Goal: Task Accomplishment & Management: Use online tool/utility

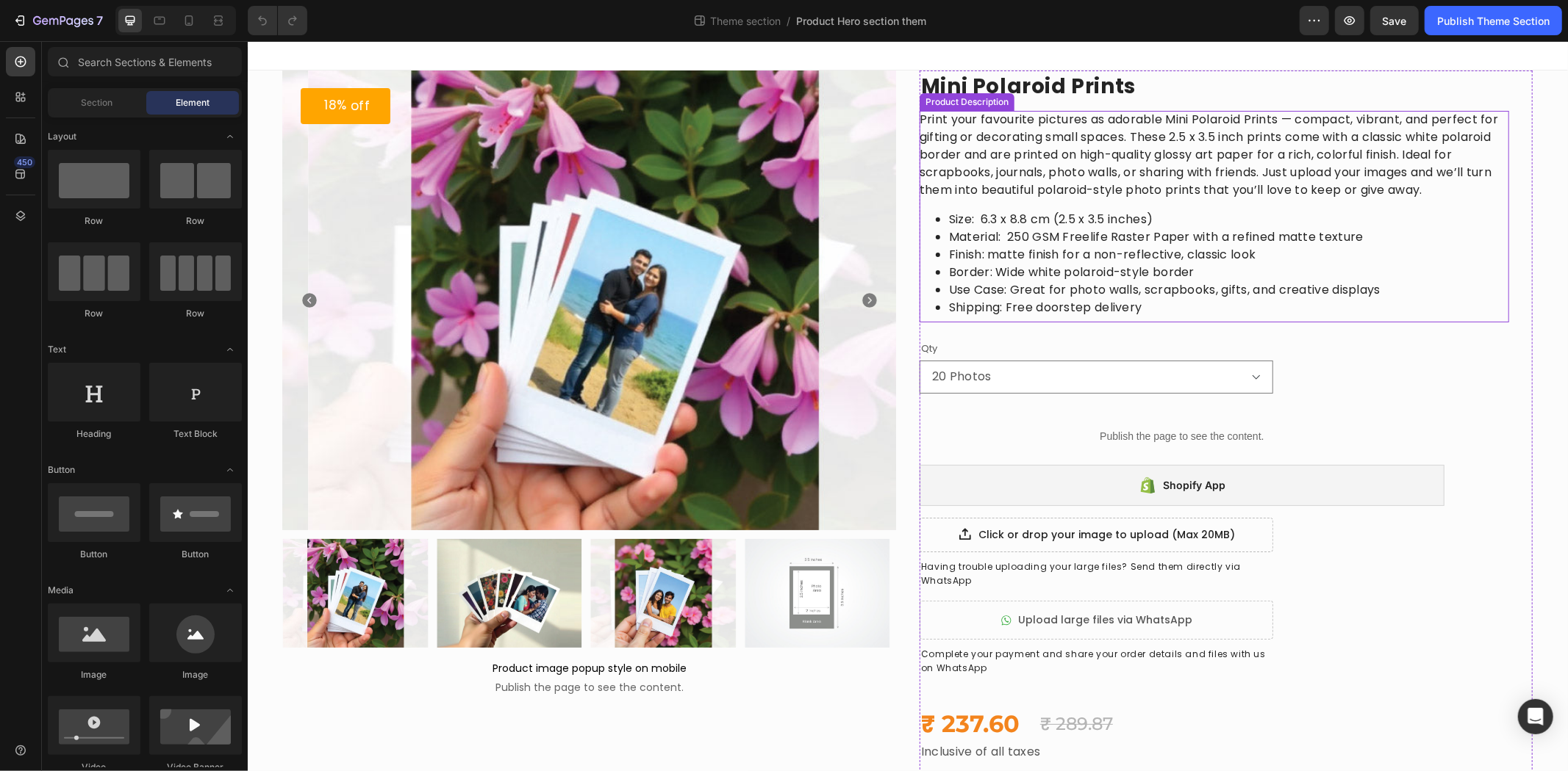
click at [977, 254] on li "Finish: matte finish for a non-reflective, classic look" at bounding box center [1228, 254] width 560 height 17
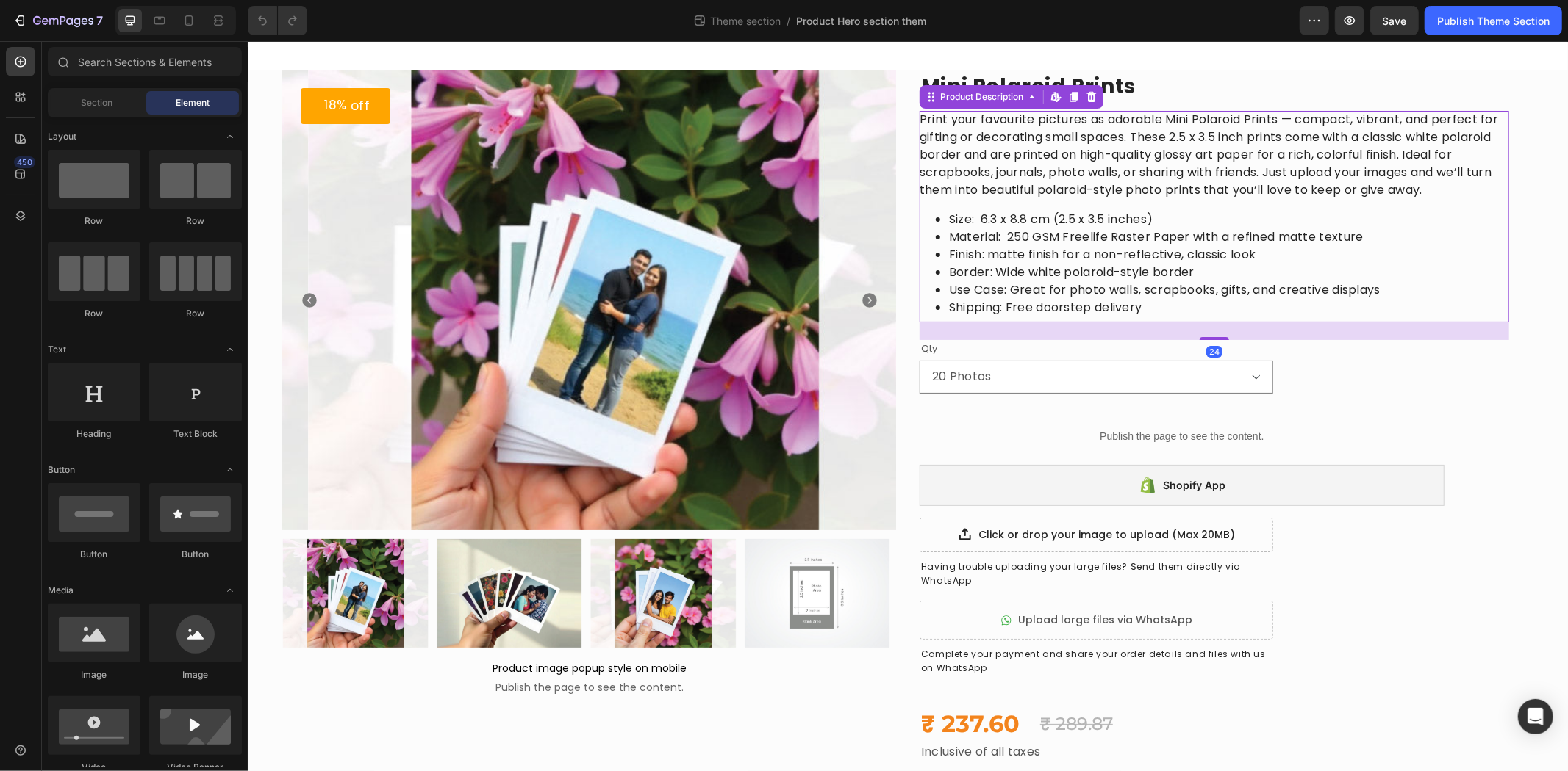
click at [977, 254] on li "Finish: matte finish for a non-reflective, classic look" at bounding box center [1228, 254] width 560 height 17
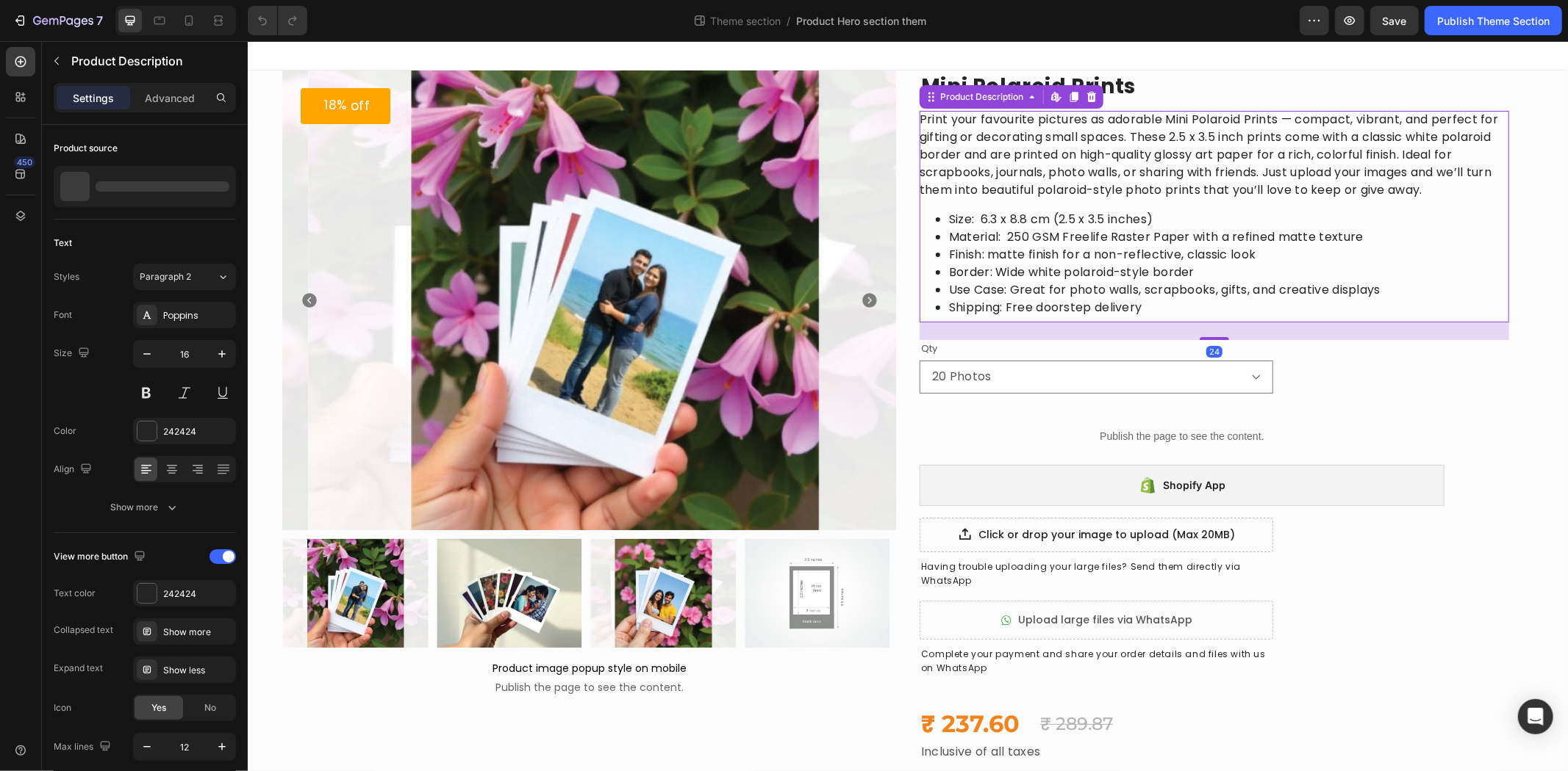
click at [977, 254] on li "Finish: matte finish for a non-reflective, classic look" at bounding box center [1228, 254] width 560 height 17
click at [984, 243] on li "Material: 250 GSM Freelife Raster Paper with a refined matte texture" at bounding box center [1228, 237] width 560 height 17
click at [980, 251] on li "Finish: matte finish for a non-reflective, classic look" at bounding box center [1228, 254] width 560 height 17
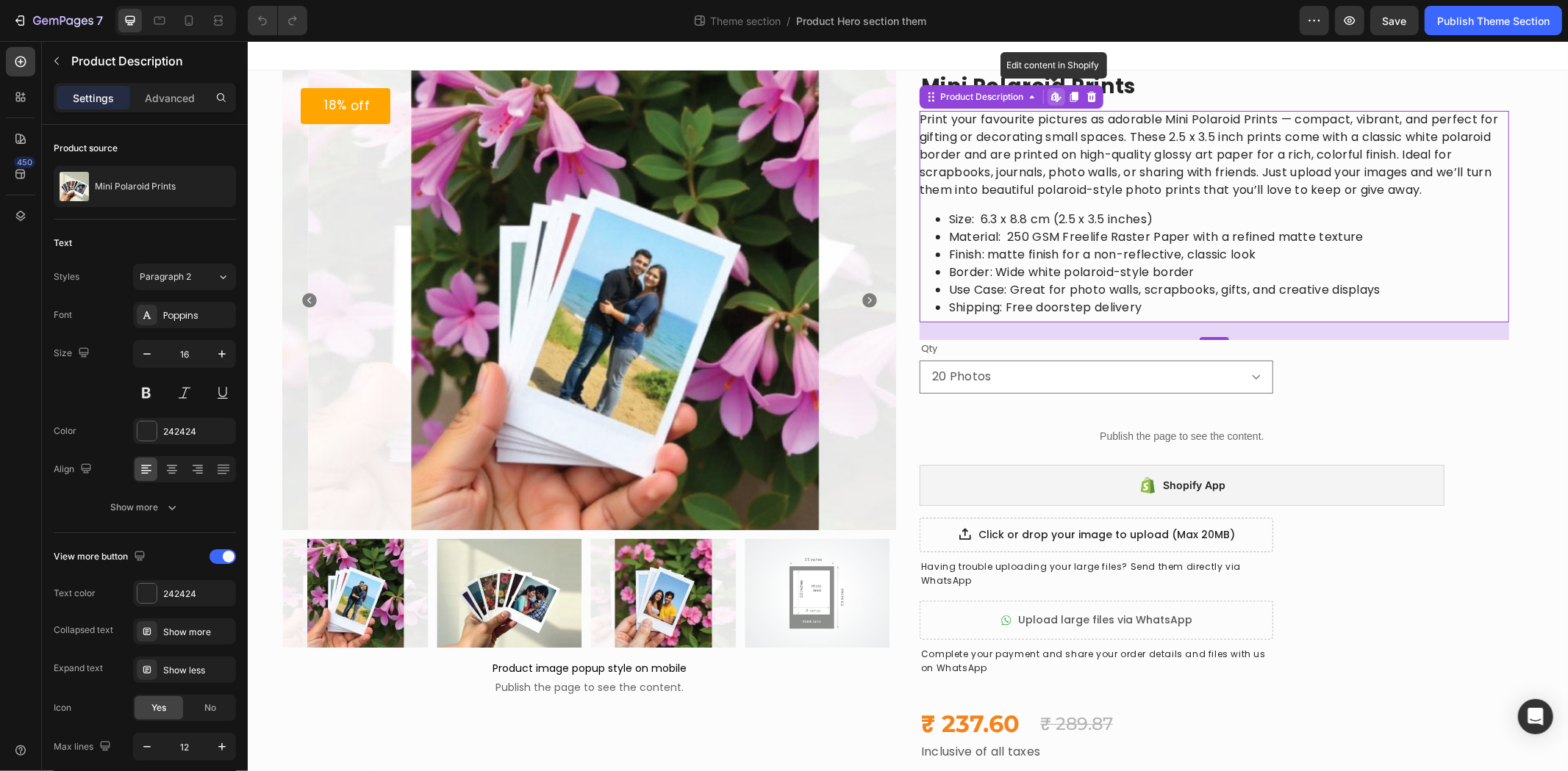
click at [980, 251] on li "Finish: matte finish for a non-reflective, classic look" at bounding box center [1228, 254] width 560 height 17
click at [1006, 245] on li "Finish: matte finish for a non-reflective, classic look" at bounding box center [1228, 254] width 560 height 17
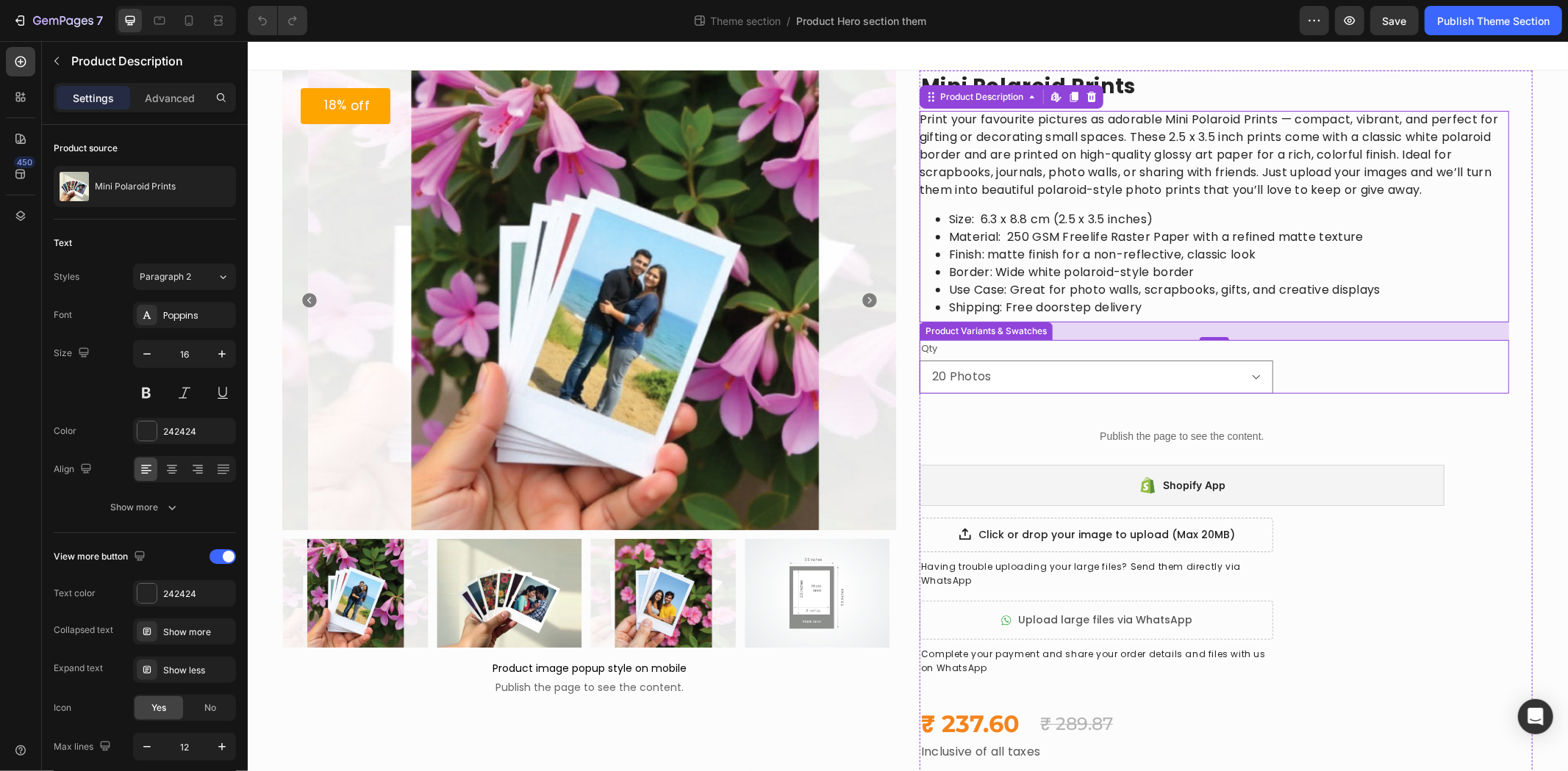
click at [1345, 386] on div "Qty 20 Photos 40 Photos 60 Photos 80 Photos 100 Photos Product Variants & Swatc…" at bounding box center [1213, 366] width 590 height 53
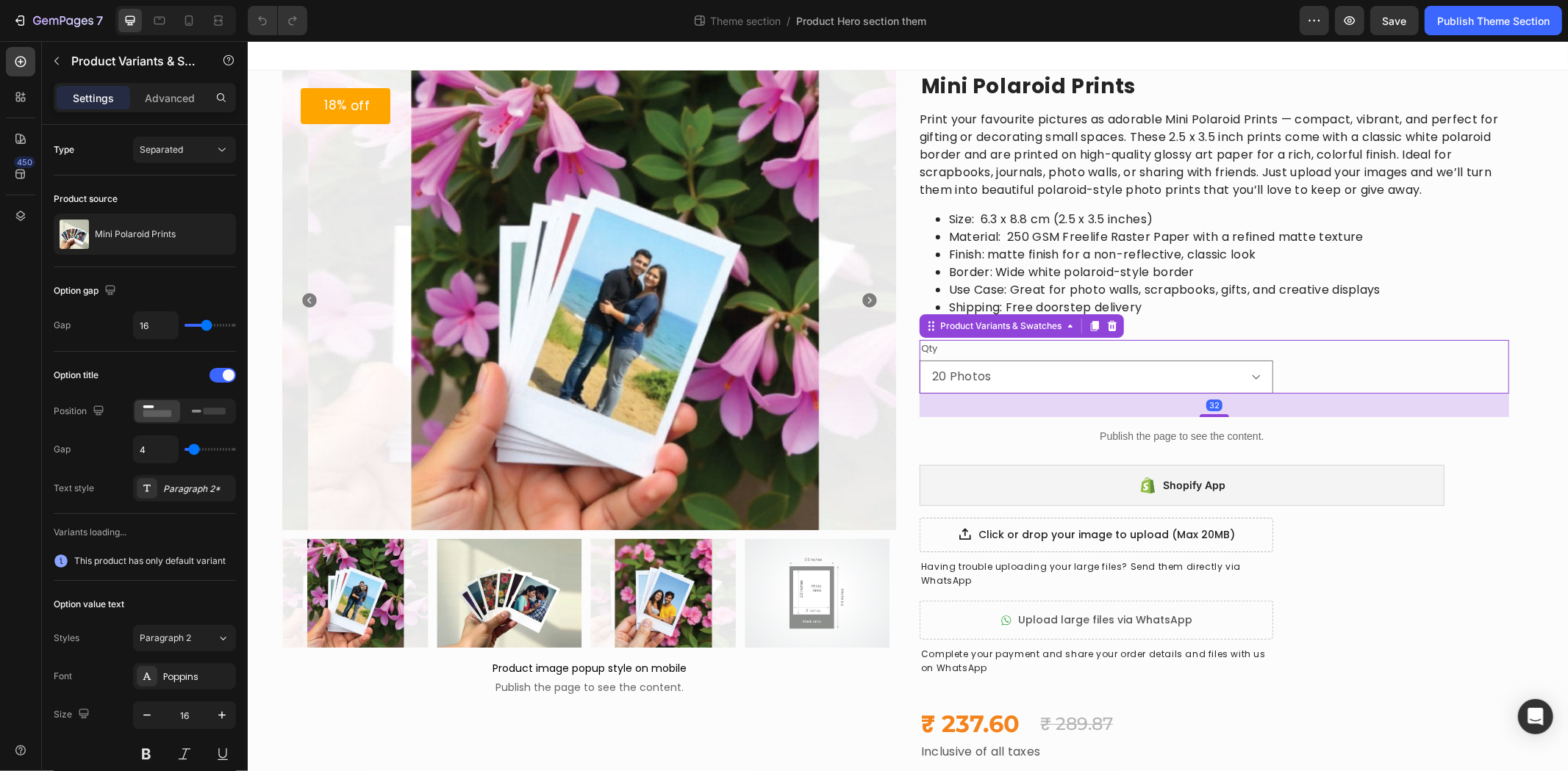
click at [1180, 289] on li "Use Case: Great for photo walls, scrapbooks, gifts, and creative displays" at bounding box center [1228, 289] width 560 height 17
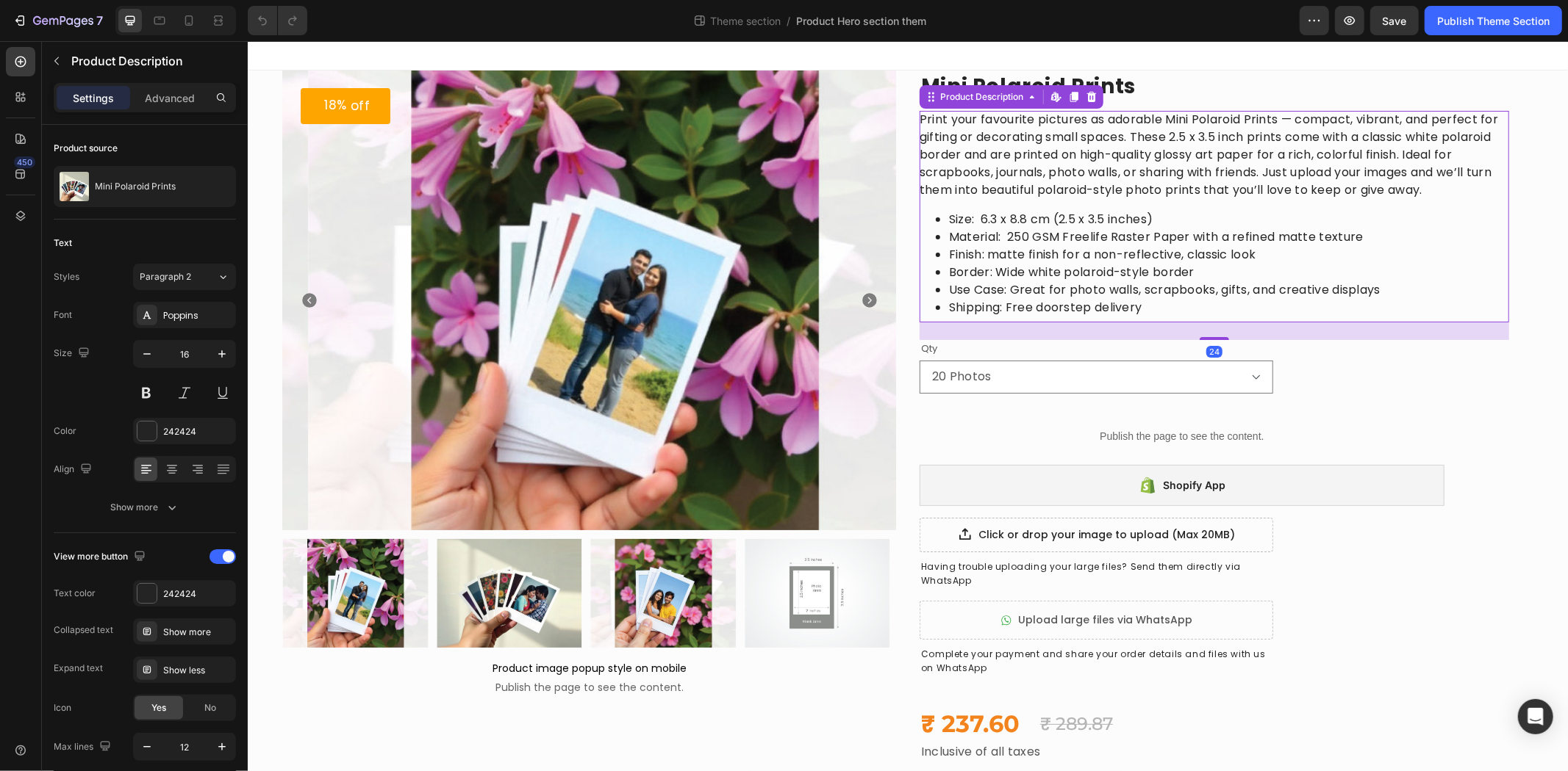
click at [1084, 200] on div "Print your favourite pictures as adorable Mini Polaroid Prints — compact, vibra…" at bounding box center [1213, 215] width 590 height 211
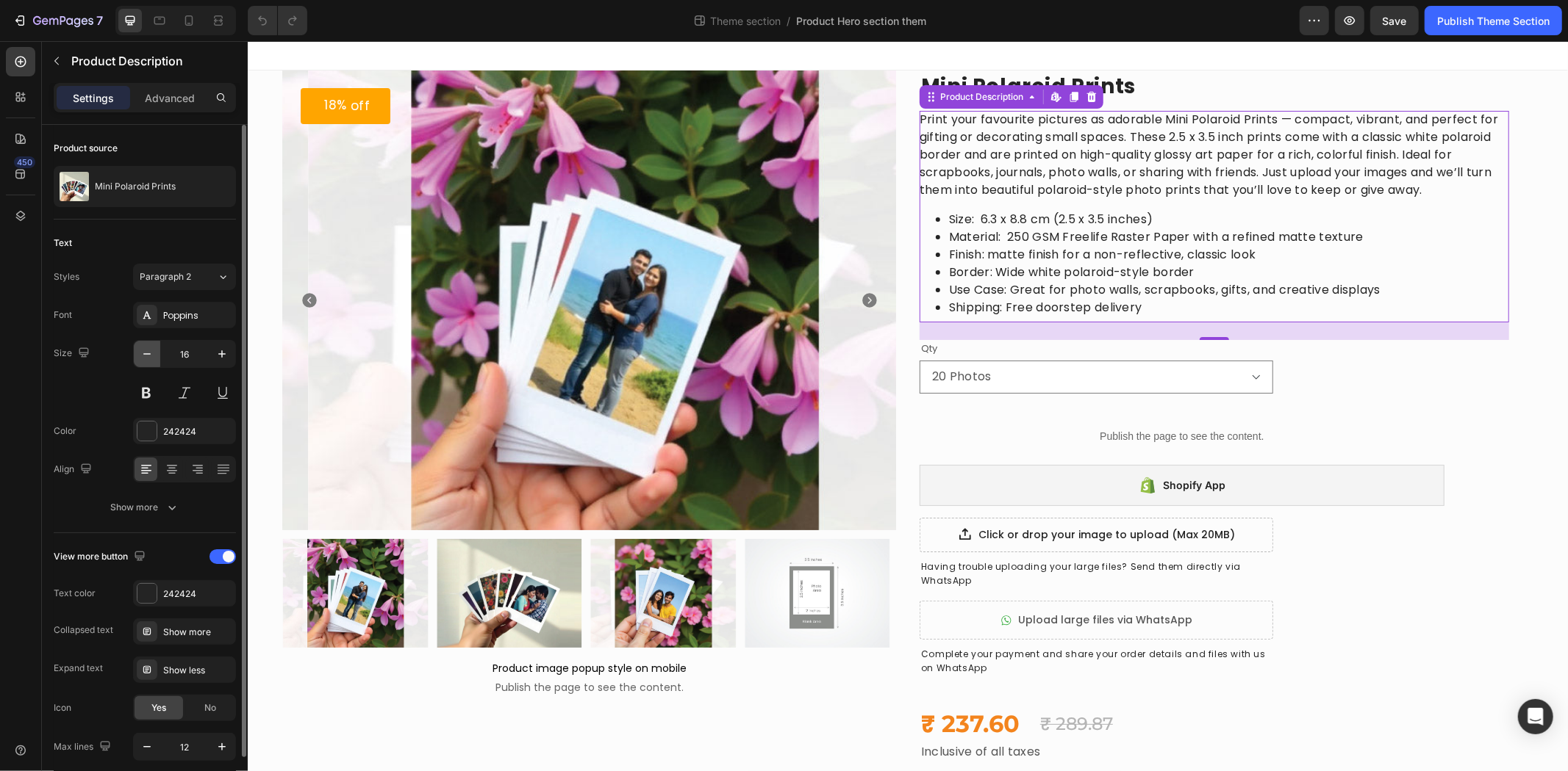
click at [147, 354] on icon "button" at bounding box center [146, 354] width 7 height 2
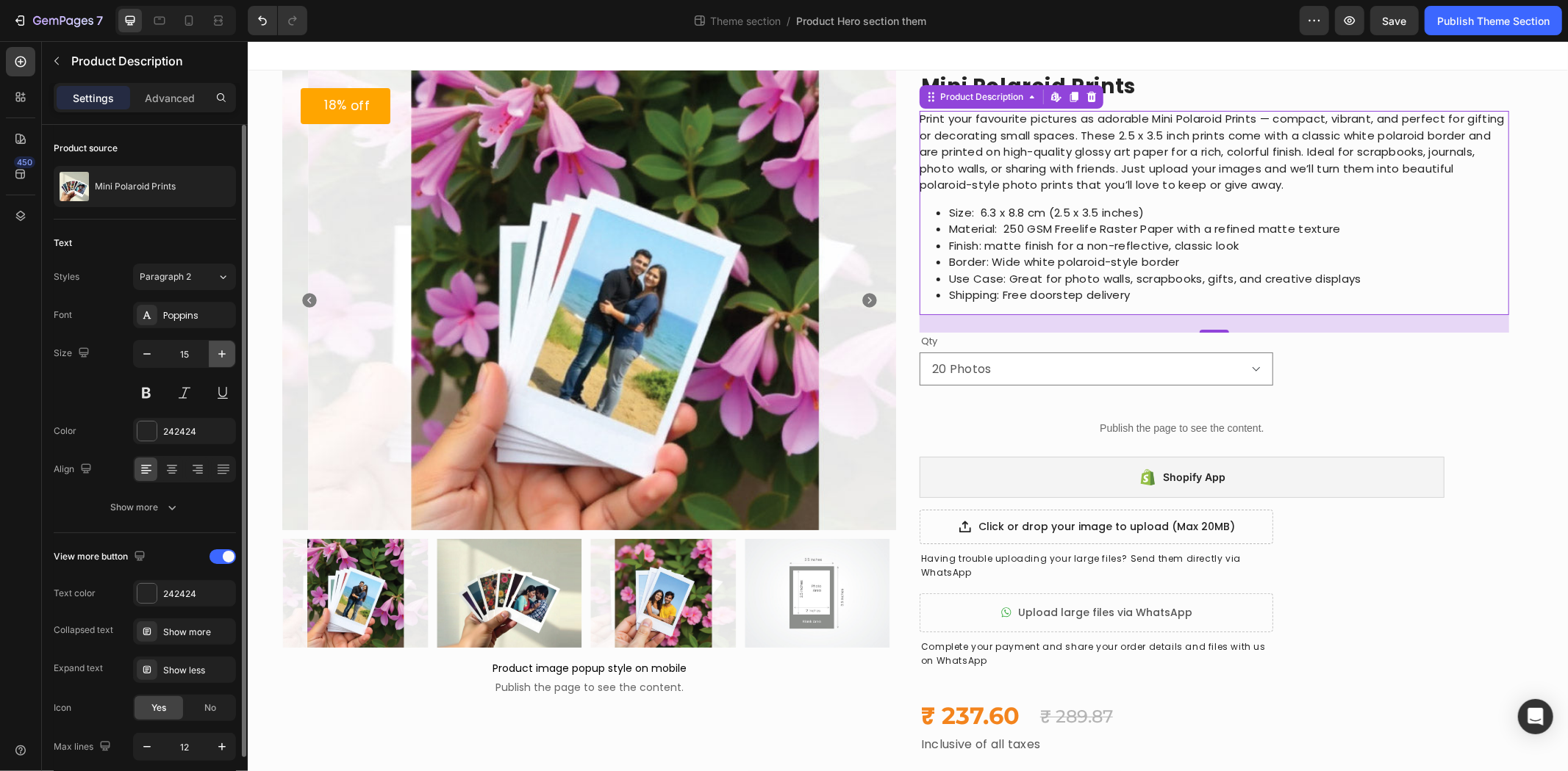
click at [220, 349] on icon "button" at bounding box center [222, 354] width 15 height 15
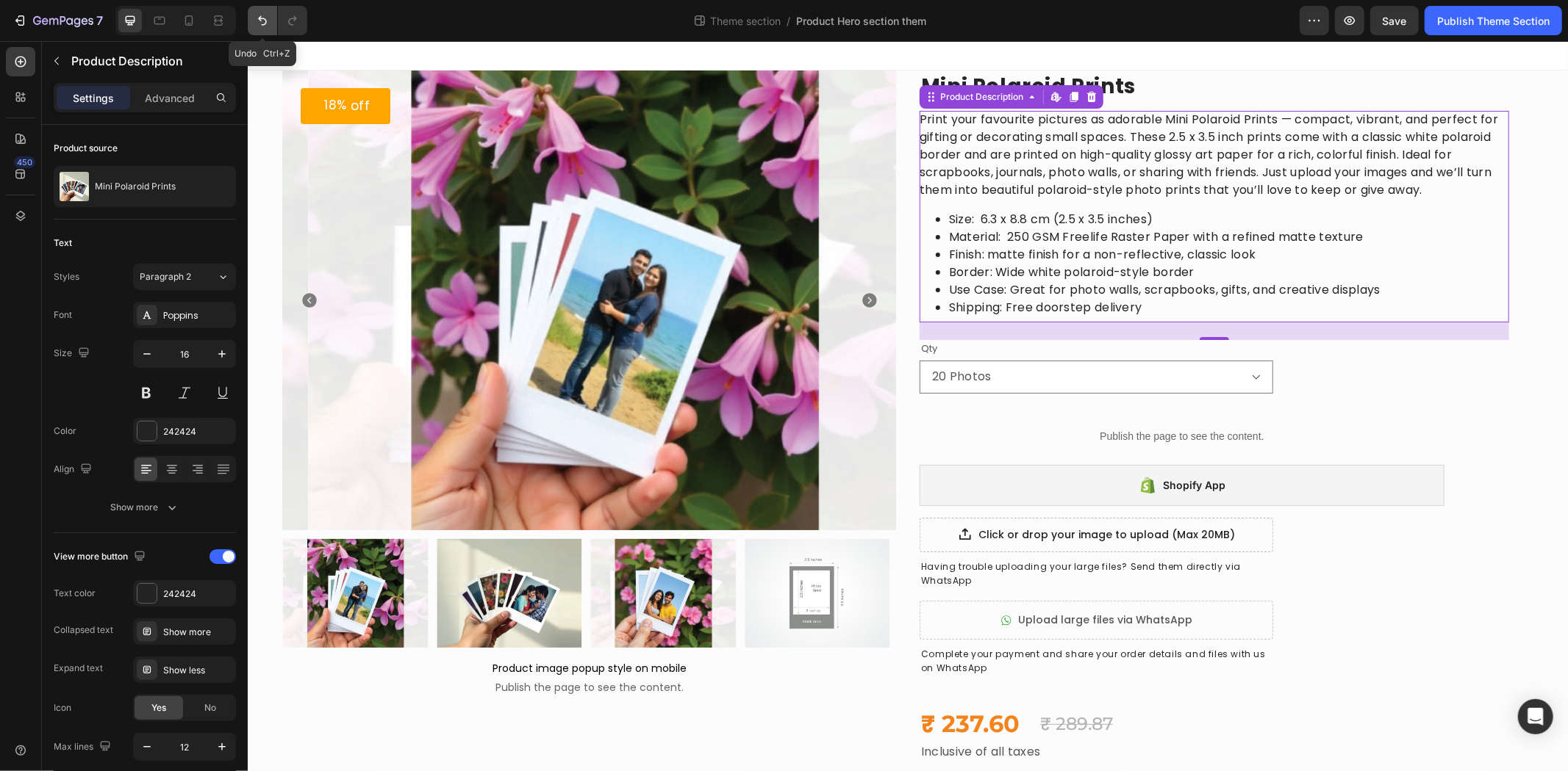
click at [263, 31] on button "Undo/Redo" at bounding box center [262, 20] width 29 height 29
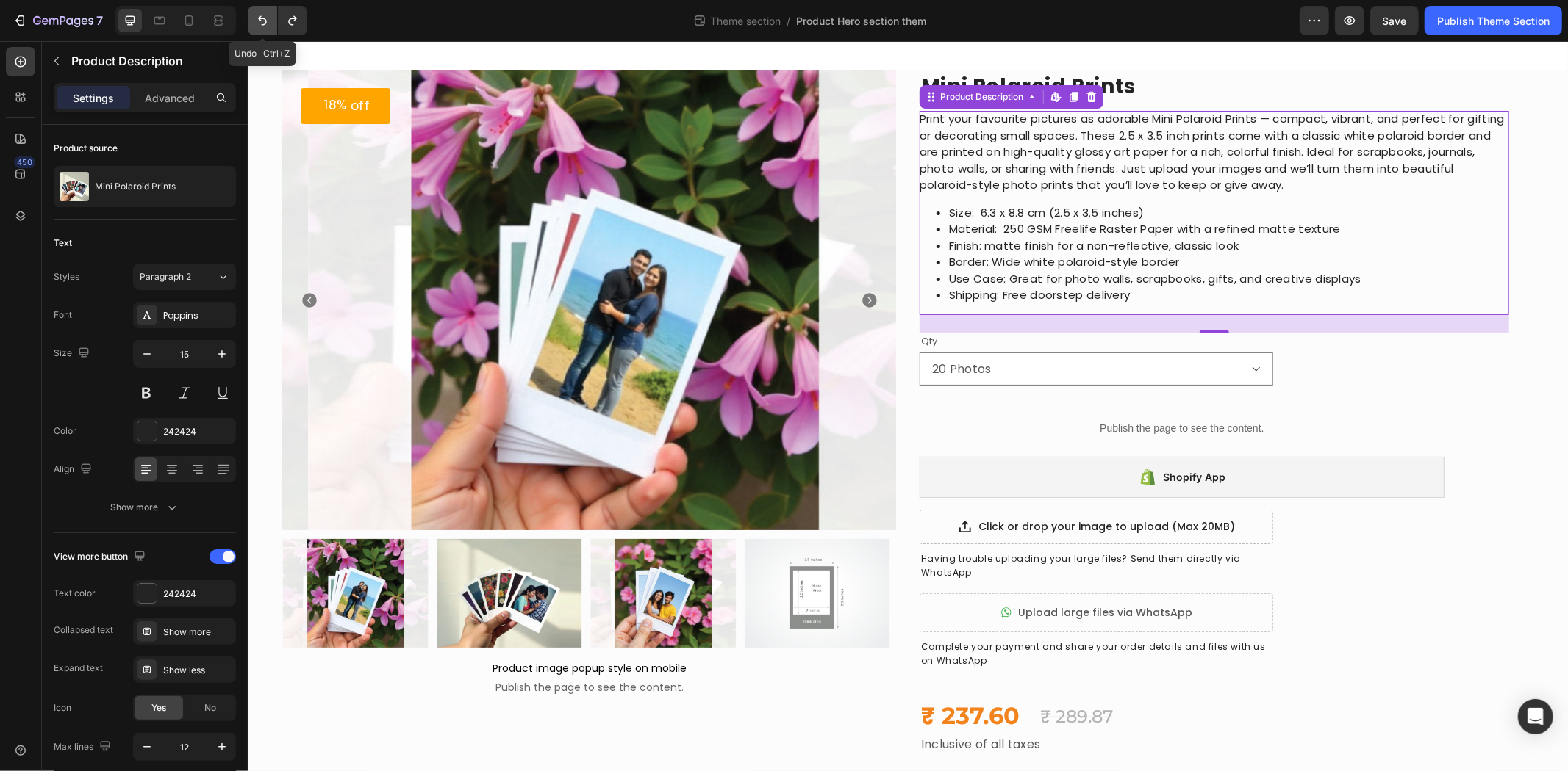
click at [263, 31] on button "Undo/Redo" at bounding box center [262, 20] width 29 height 29
type input "16"
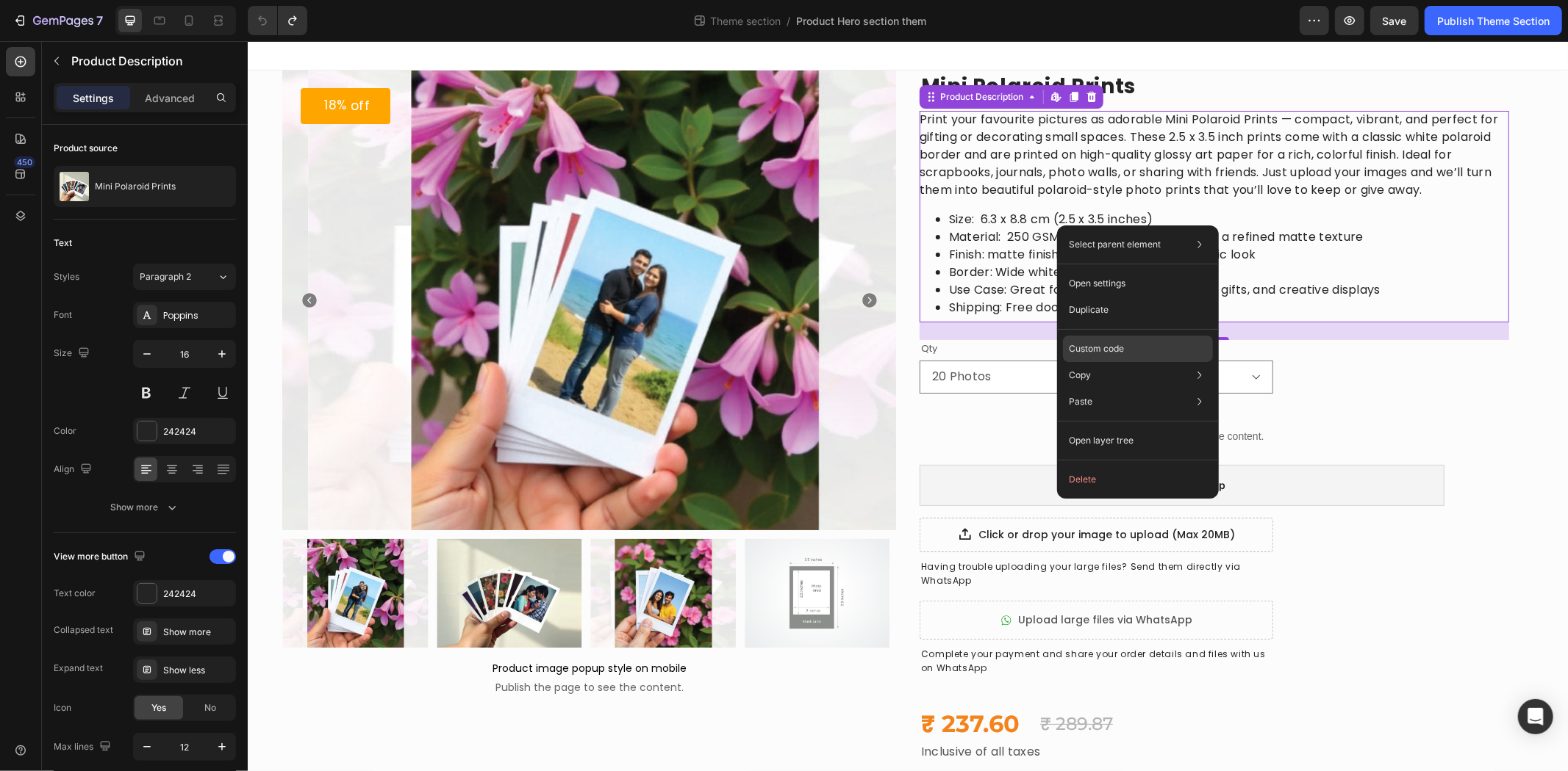
click at [1115, 388] on div "Custom code" at bounding box center [1138, 402] width 150 height 27
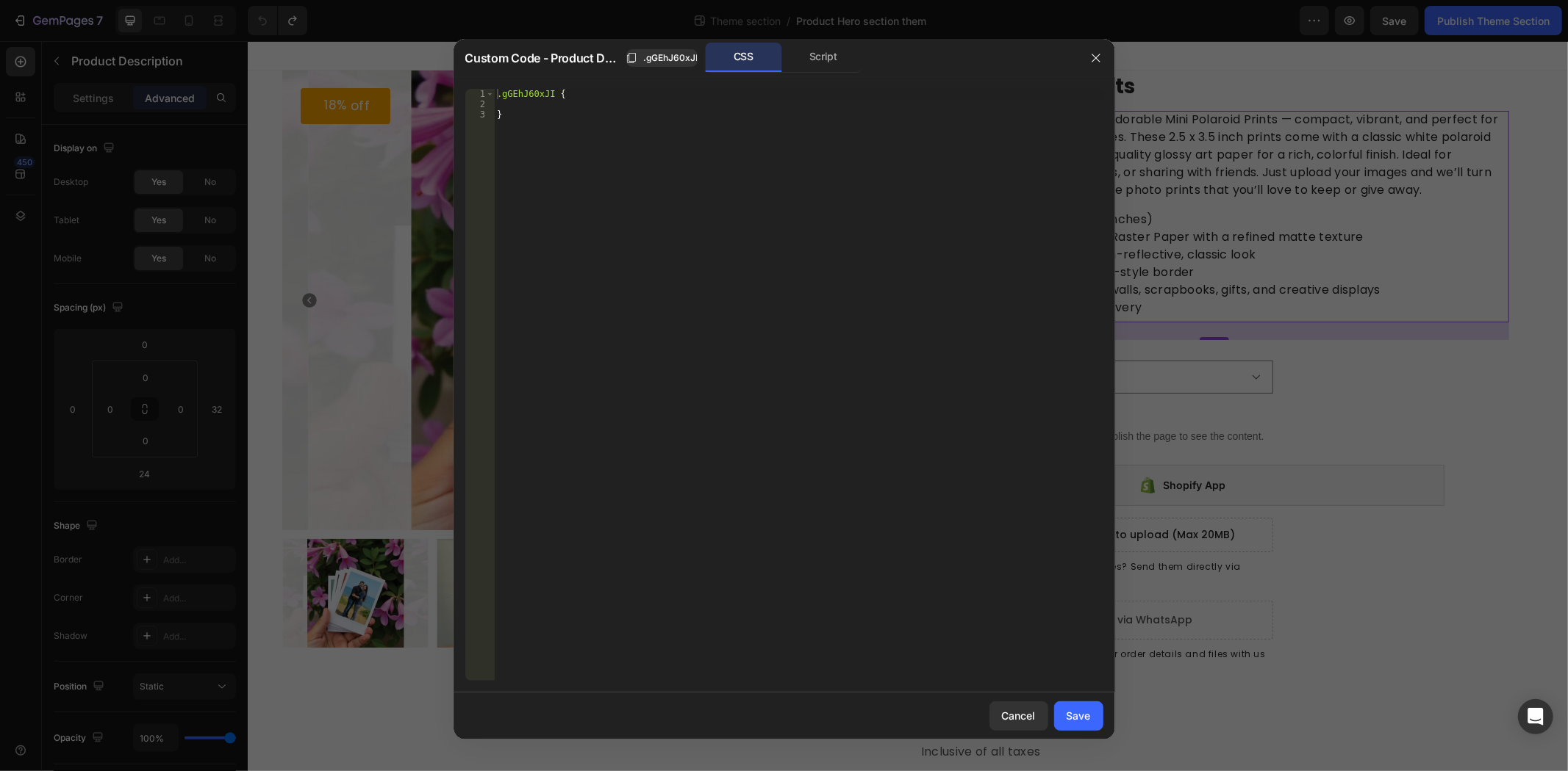
click at [655, 118] on div ".gGEhJ60xJI { }" at bounding box center [798, 395] width 609 height 613
paste textarea "font-size: 12px !important;"
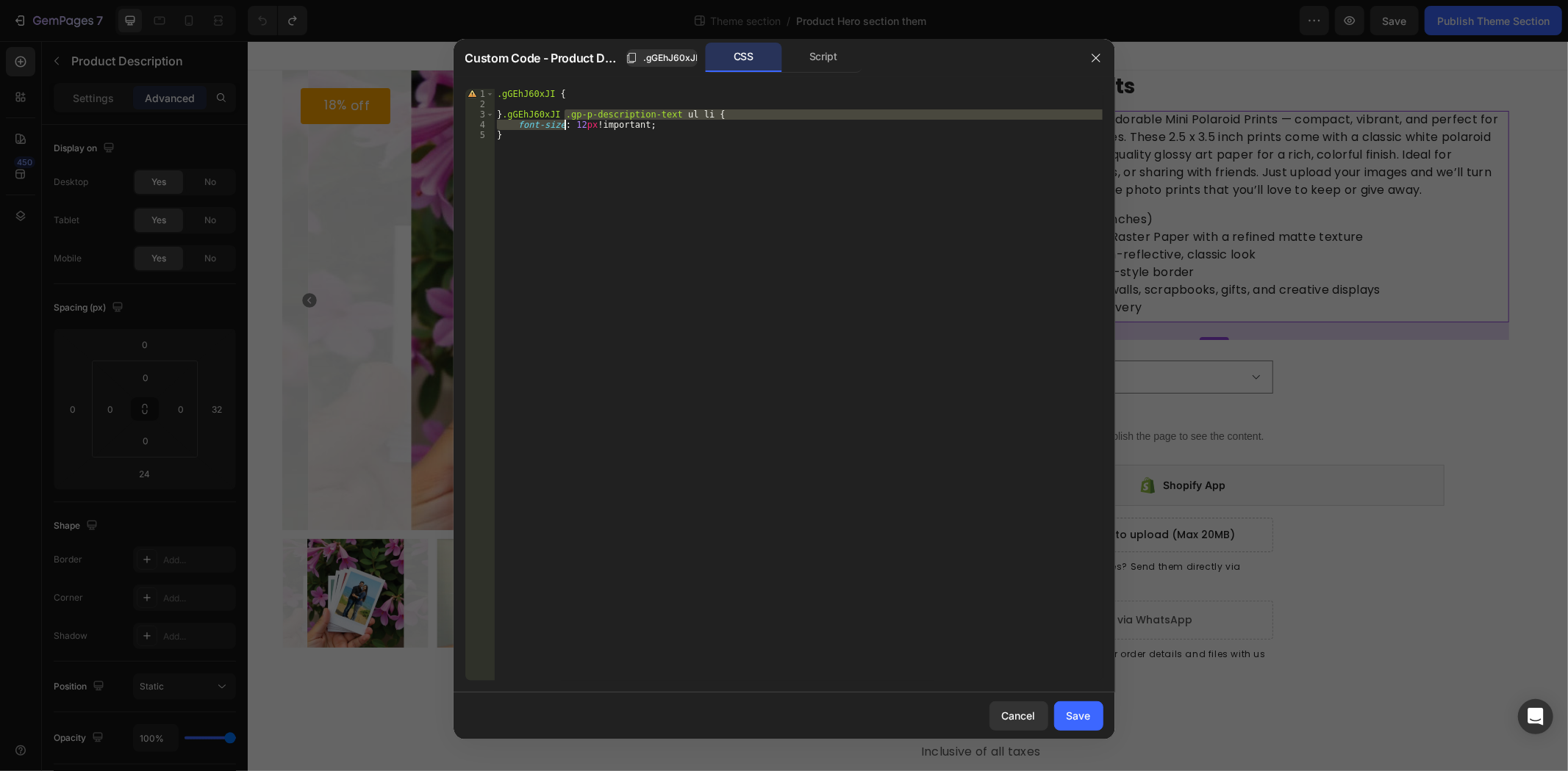
drag, startPoint x: 564, startPoint y: 112, endPoint x: 576, endPoint y: 155, distance: 44.6
click at [576, 155] on div ".gGEhJ60xJI { } .gGEhJ60xJI .gp-p-description-text ul li { font-size : 12 px !i…" at bounding box center [798, 395] width 609 height 613
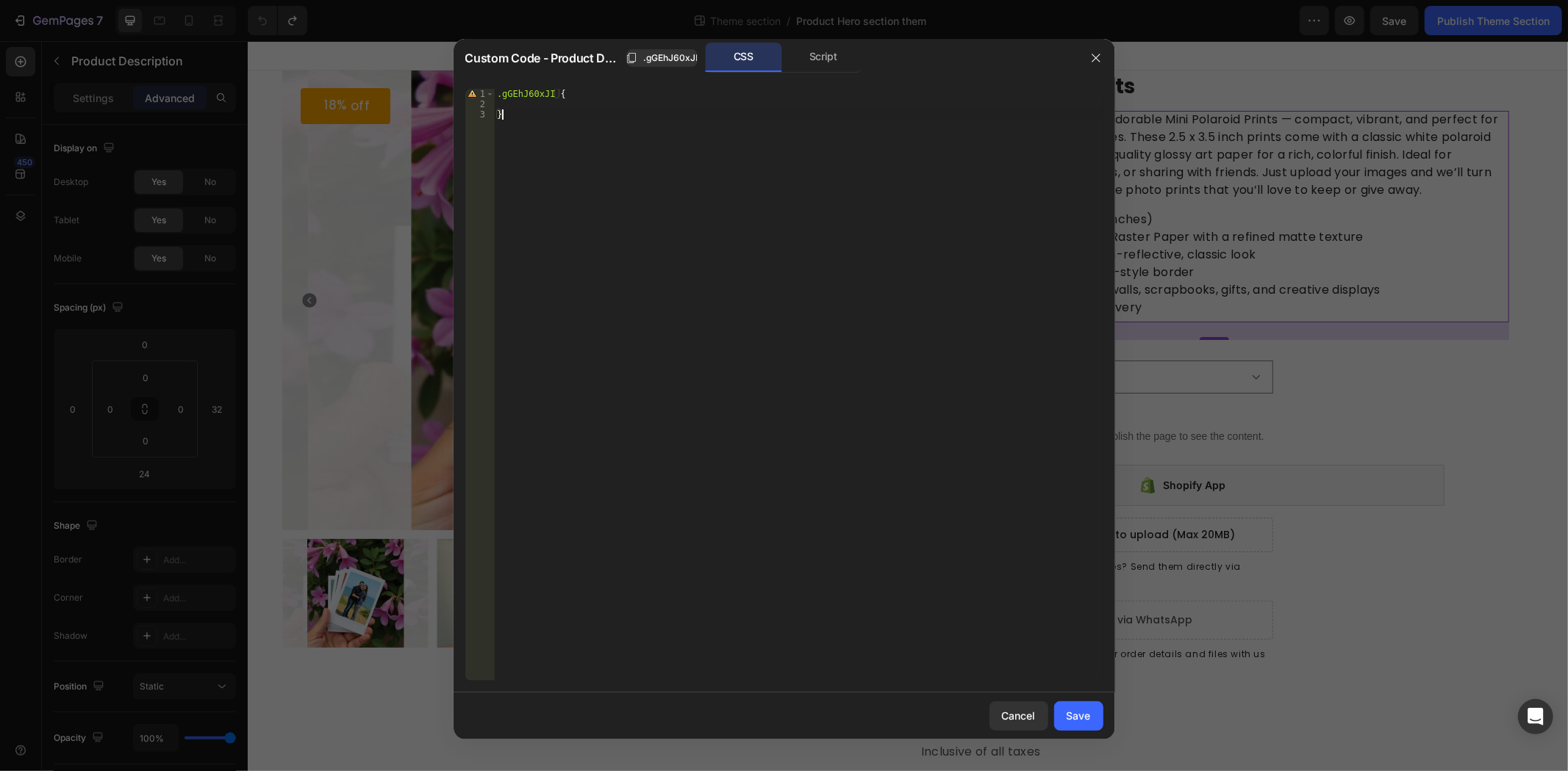
click at [596, 97] on div ".gGEhJ60xJI { }" at bounding box center [798, 395] width 609 height 613
paste textarea "}"
click at [580, 116] on div ".gGEhJ60xJI { }" at bounding box center [798, 395] width 609 height 613
type textarea "}"
paste textarea
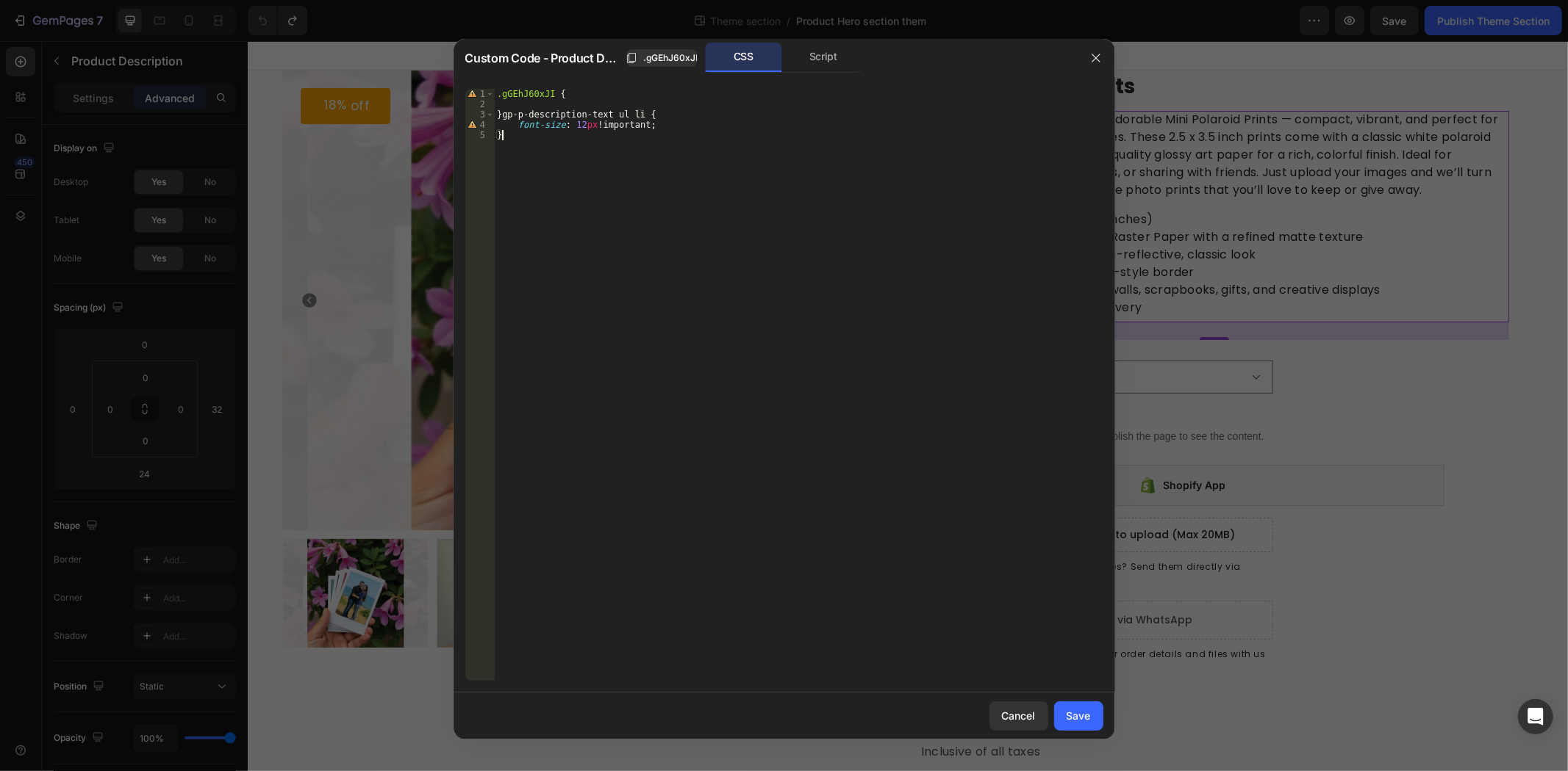
click at [501, 107] on div ".gGEhJ60xJI { } gp-p-description-text ul li { font-size : 12 px !important ; }" at bounding box center [798, 395] width 609 height 613
type textarea ".gGEhJ60xJI gp-p-description-text ul li {"
click at [1078, 717] on div "Save" at bounding box center [1078, 716] width 24 height 16
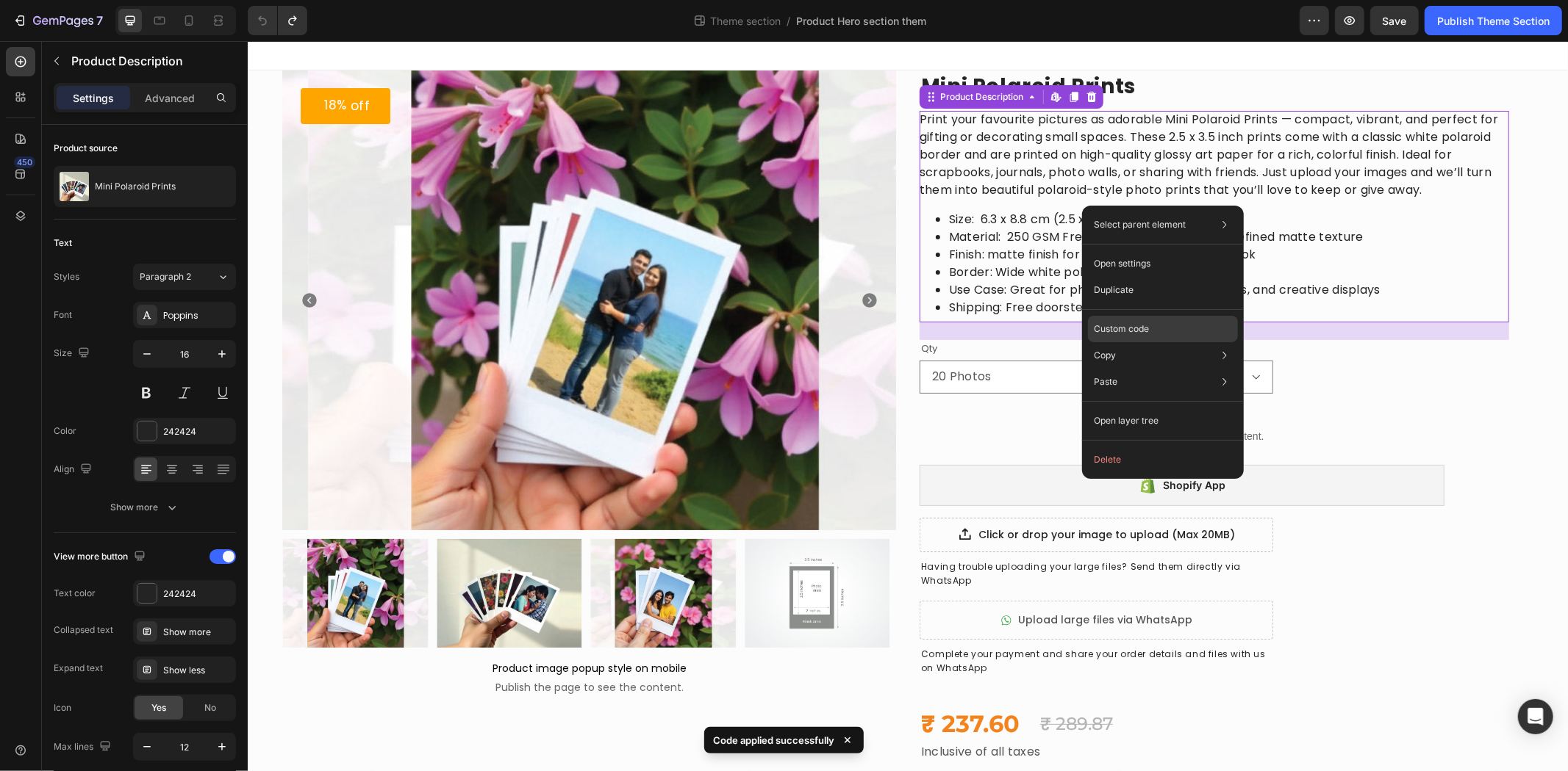
click at [1136, 327] on p "Custom code" at bounding box center [1121, 329] width 55 height 13
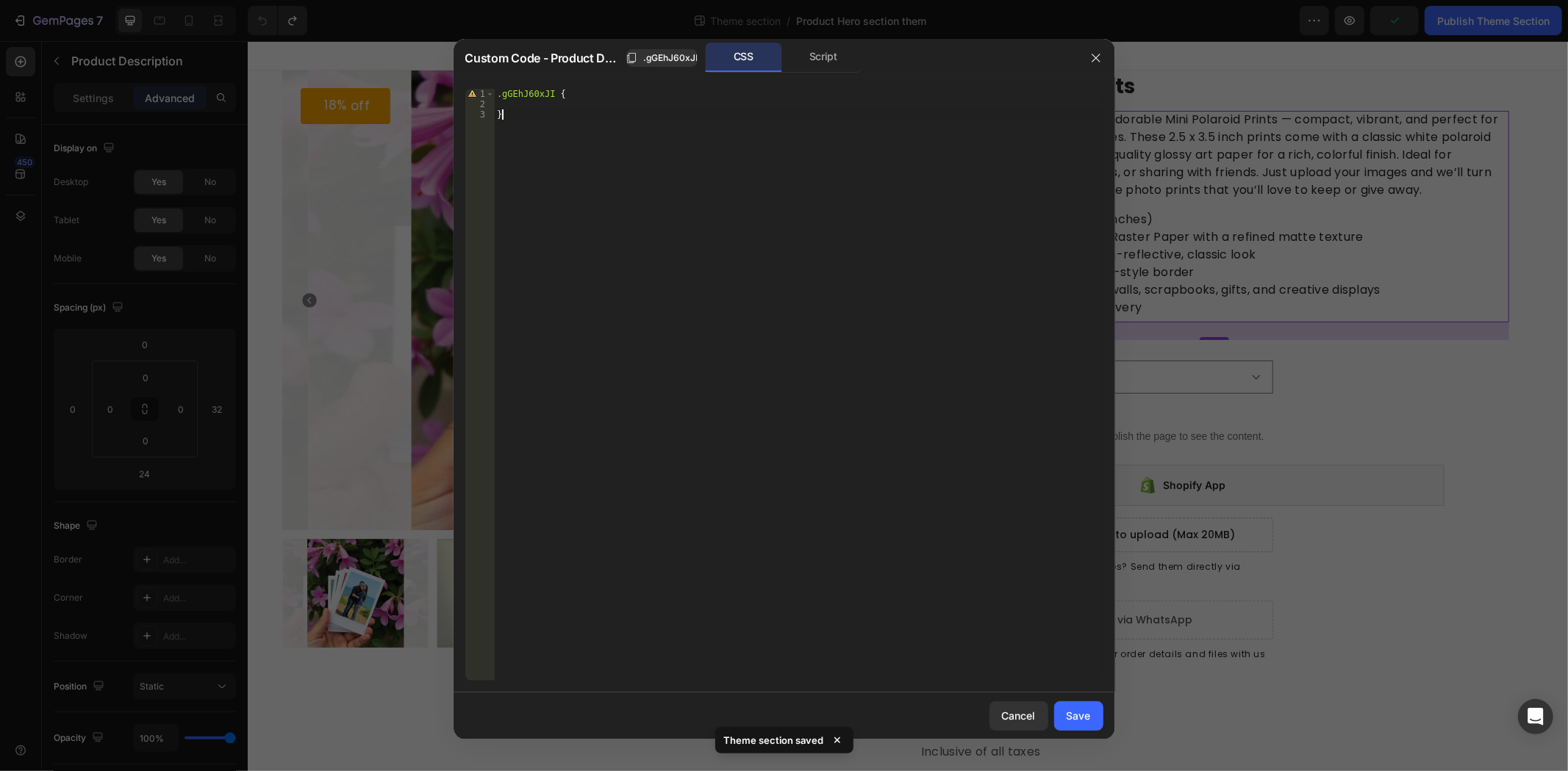
click at [556, 163] on div ".gGEhJ60xJI { }" at bounding box center [798, 395] width 609 height 613
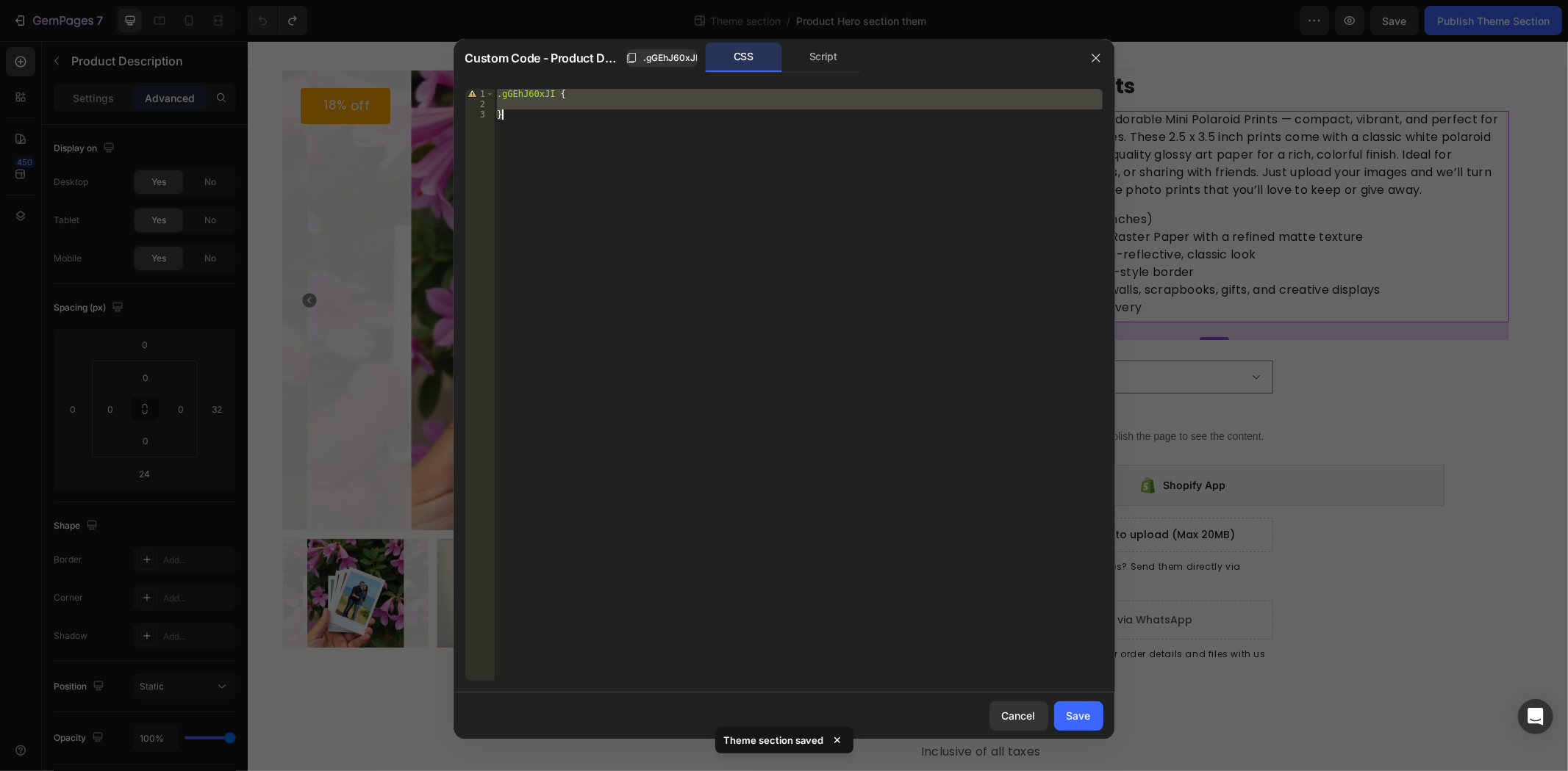
paste textarea
type textarea "}"
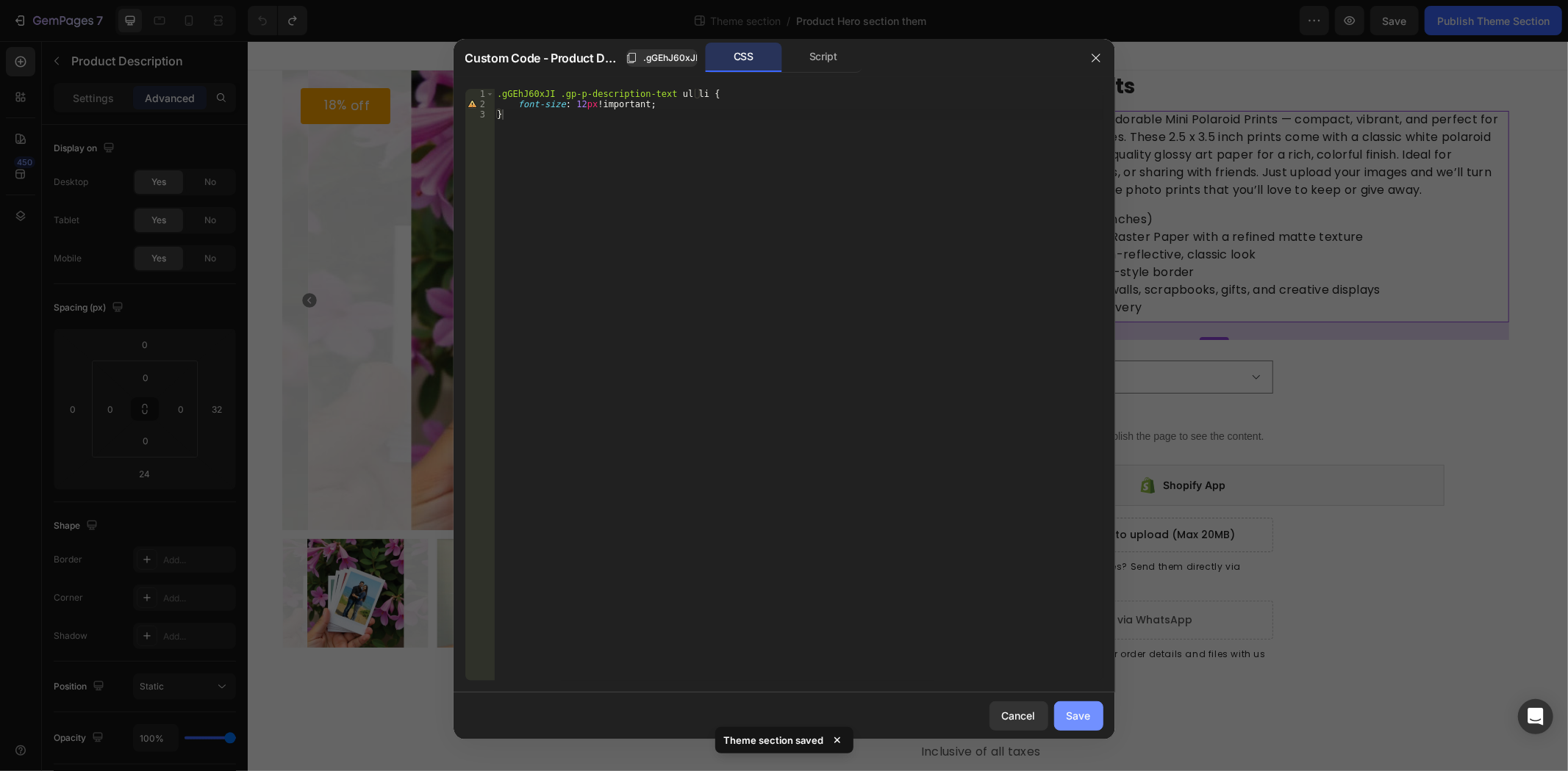
click at [1073, 727] on button "Save" at bounding box center [1078, 716] width 50 height 29
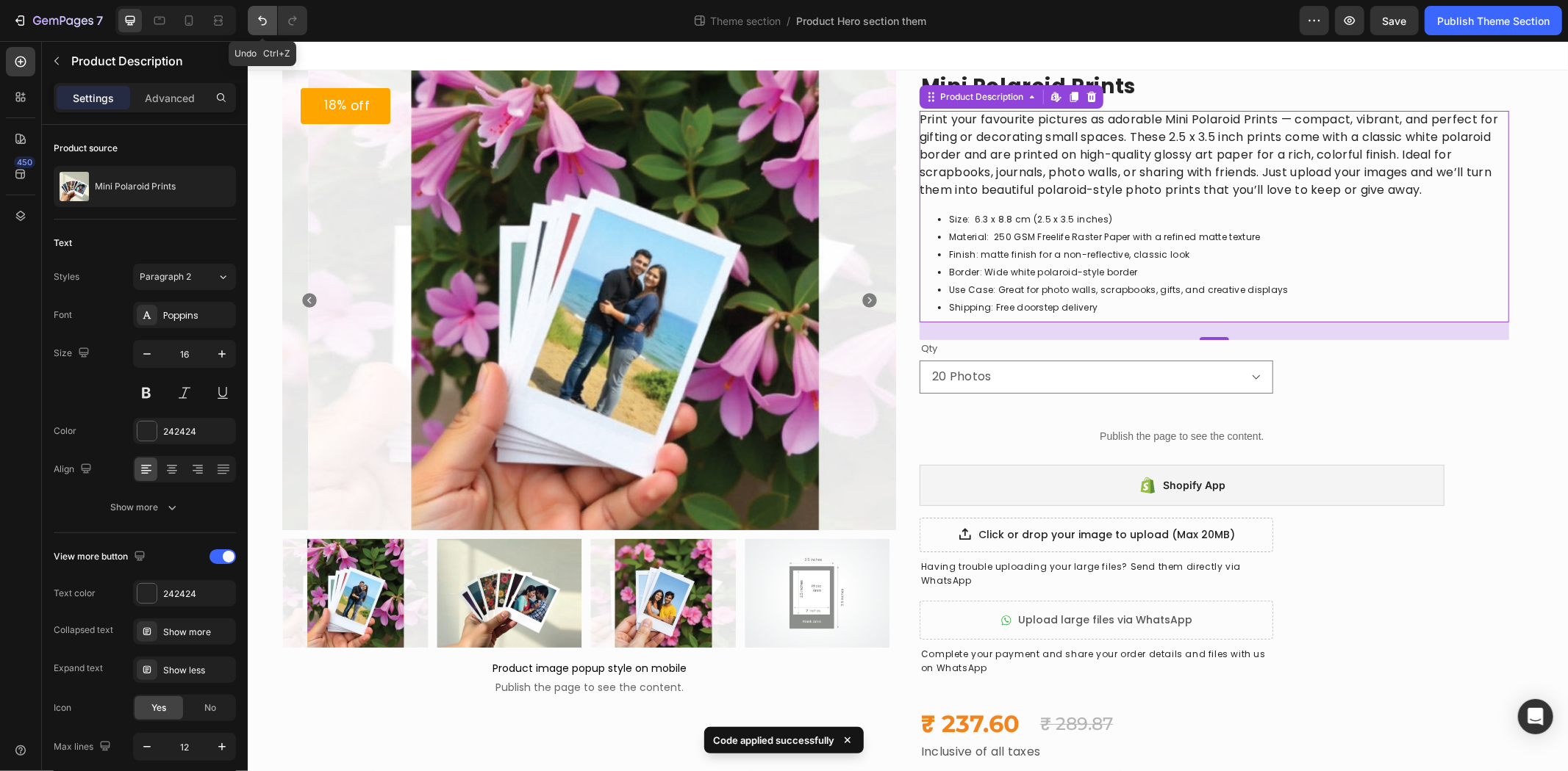
click at [255, 16] on icon "Undo/Redo" at bounding box center [262, 20] width 15 height 15
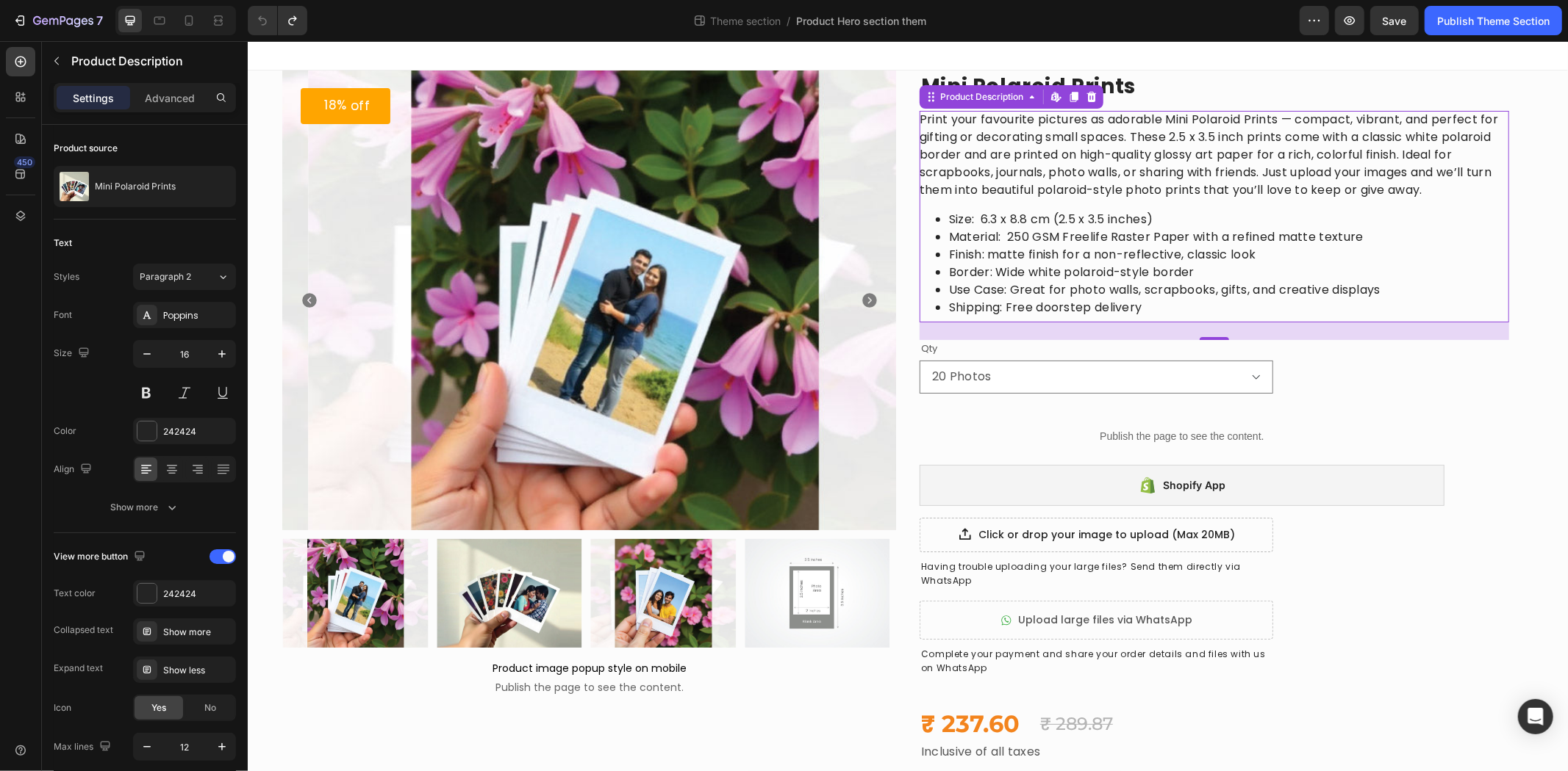
click at [978, 296] on li "Use Case: Great for photo walls, scrapbooks, gifts, and creative displays" at bounding box center [1228, 289] width 560 height 17
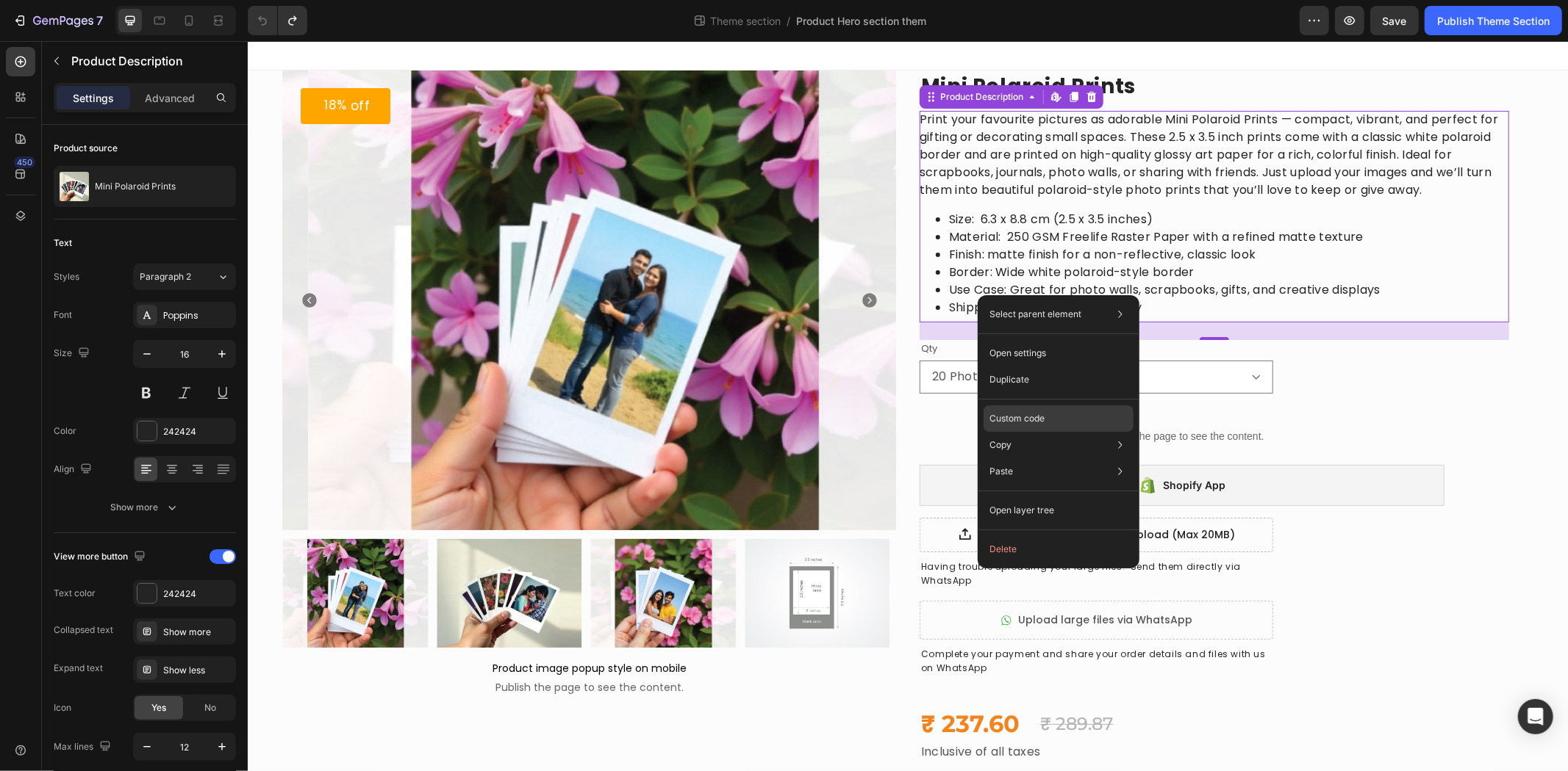
click at [1066, 458] on div "Custom code" at bounding box center [1058, 472] width 150 height 27
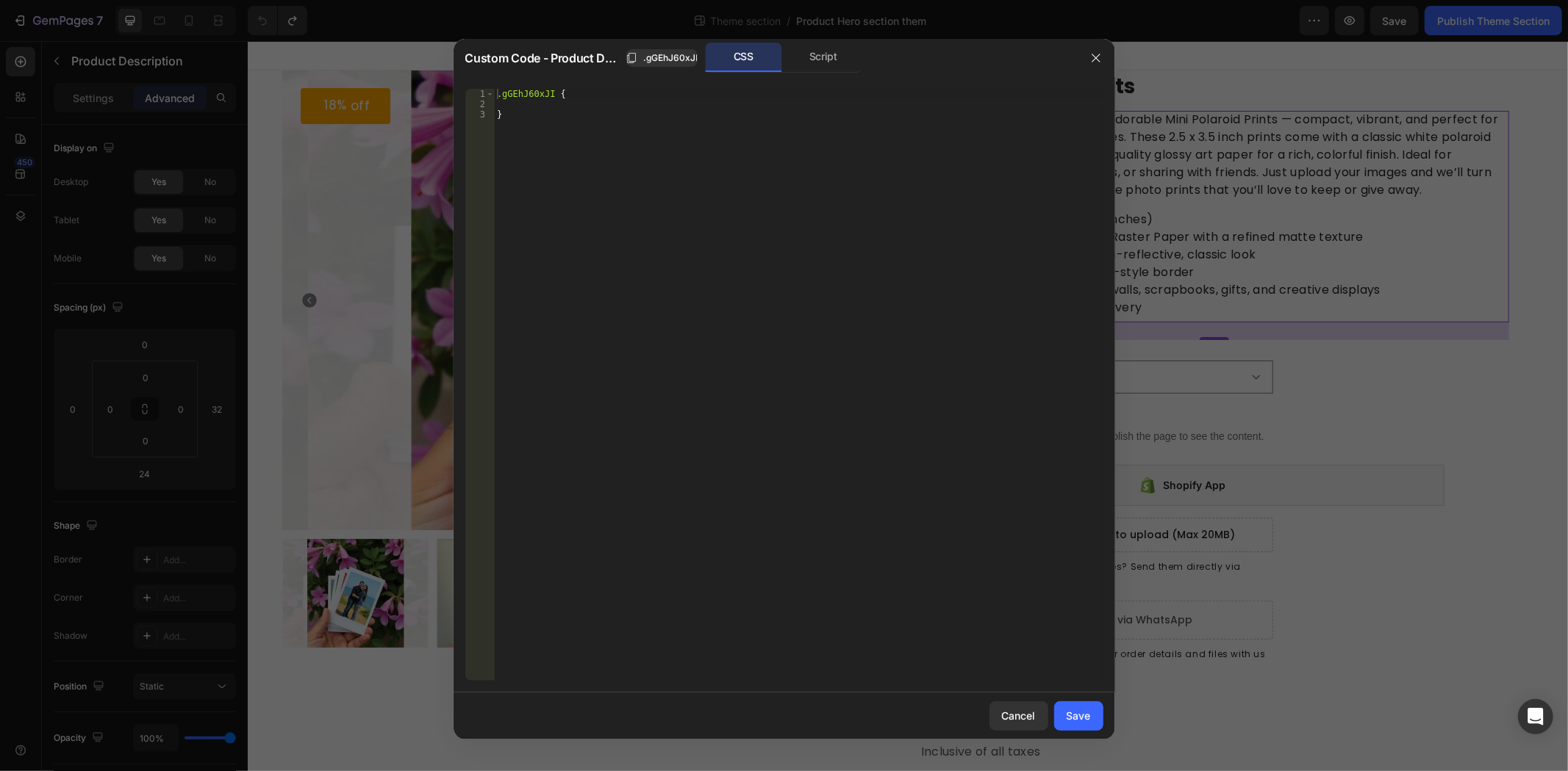
click at [677, 165] on div ".gGEhJ60xJI { }" at bounding box center [798, 395] width 609 height 613
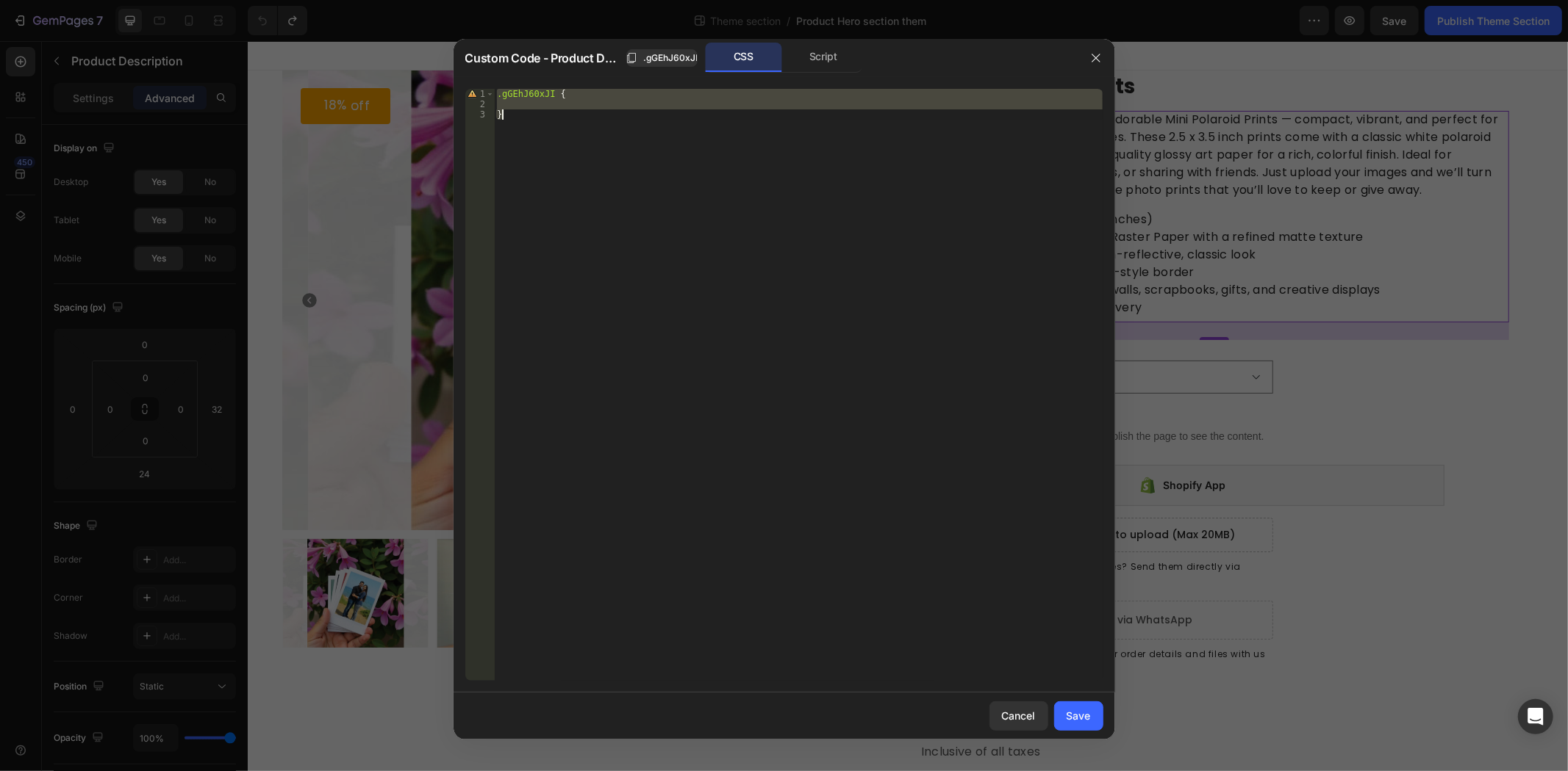
paste textarea
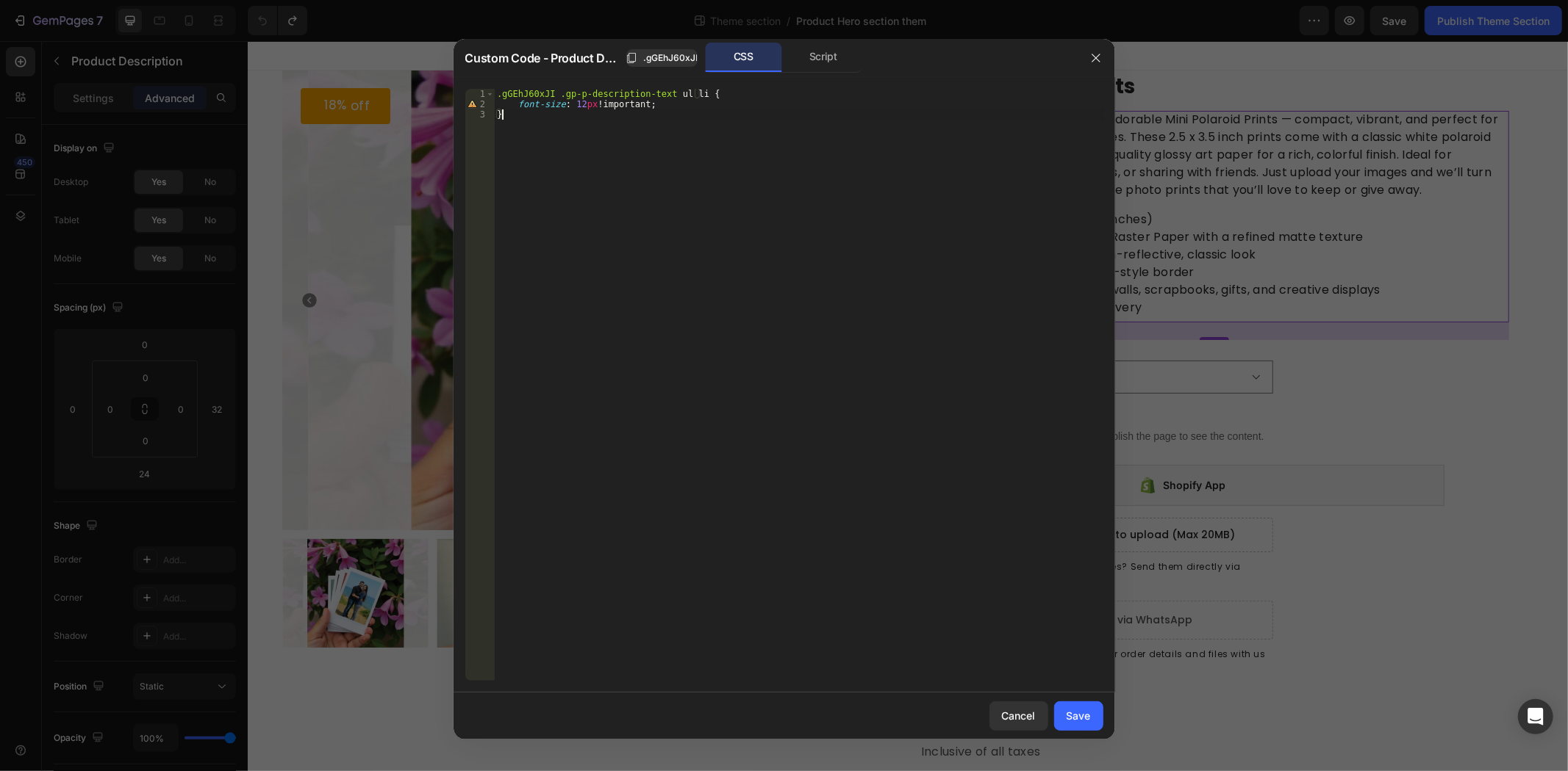
type textarea "}"
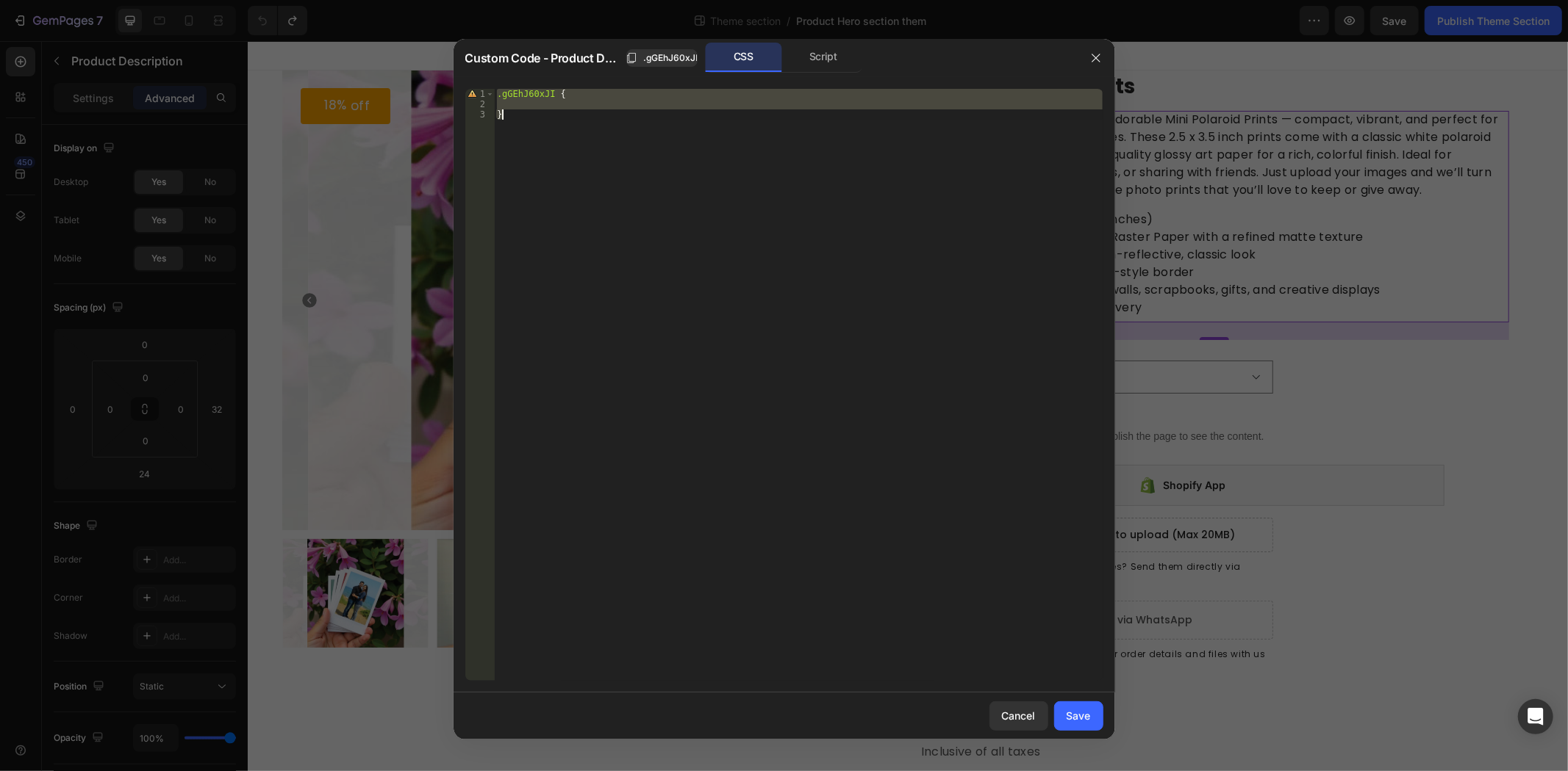
click at [236, 277] on div at bounding box center [784, 385] width 1568 height 771
